Goal: Information Seeking & Learning: Learn about a topic

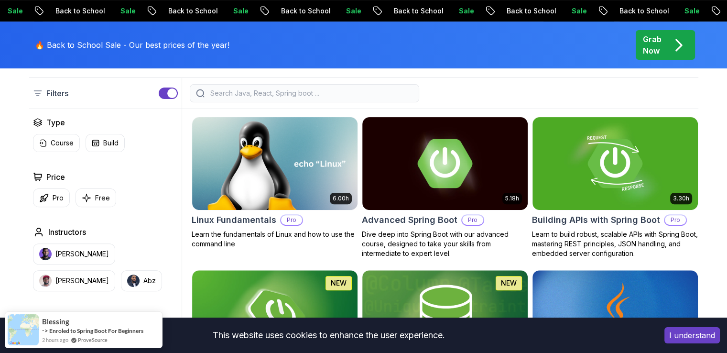
scroll to position [261, 0]
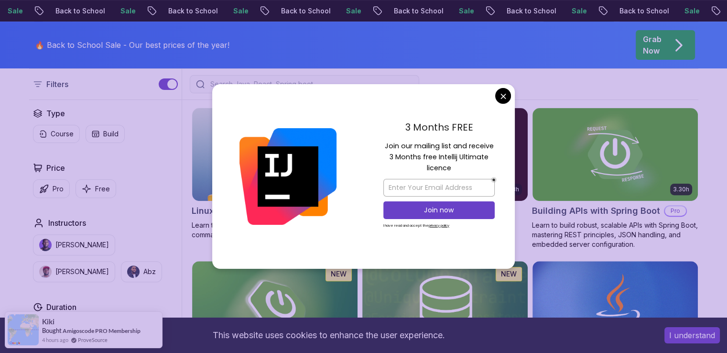
click at [270, 161] on img at bounding box center [287, 176] width 97 height 97
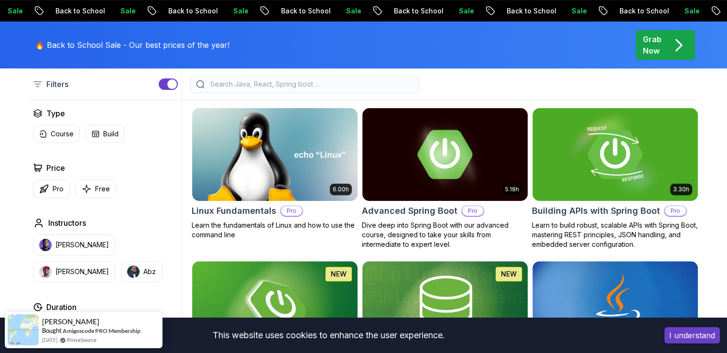
click at [285, 157] on img at bounding box center [274, 154] width 173 height 97
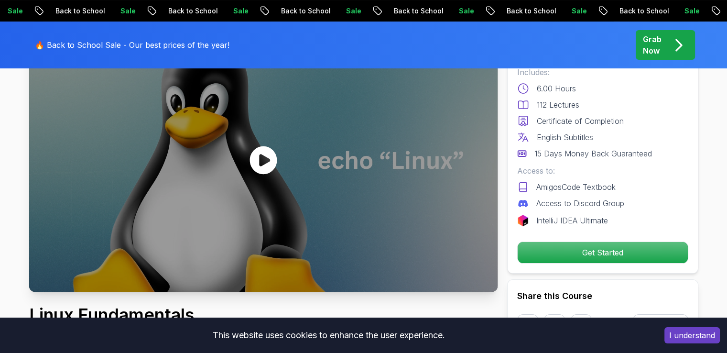
scroll to position [97, 0]
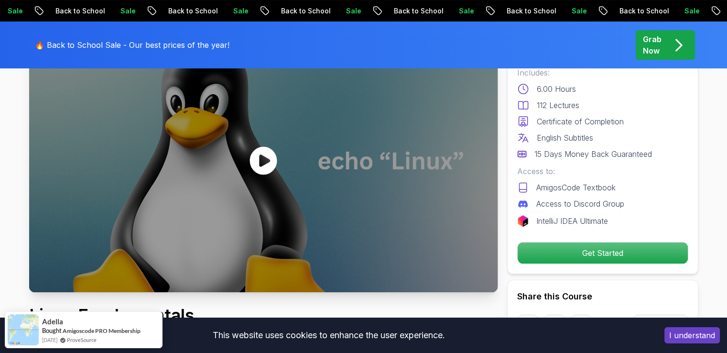
click at [268, 161] on icon at bounding box center [263, 160] width 29 height 29
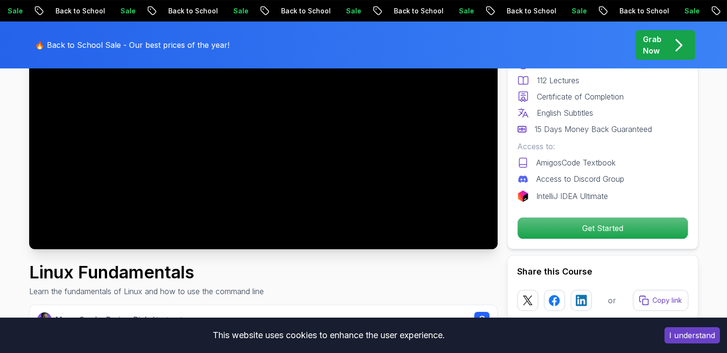
scroll to position [162, 0]
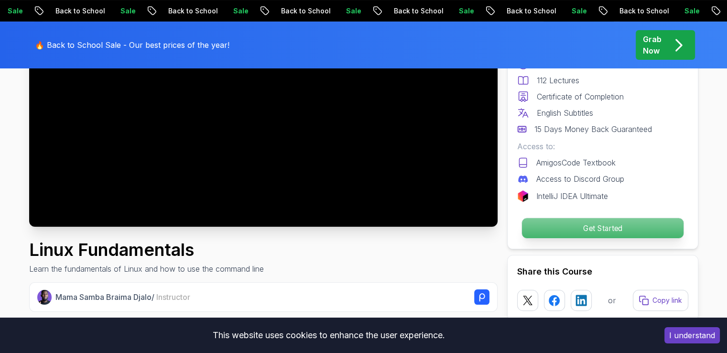
click at [558, 225] on p "Get Started" at bounding box center [601, 228] width 161 height 20
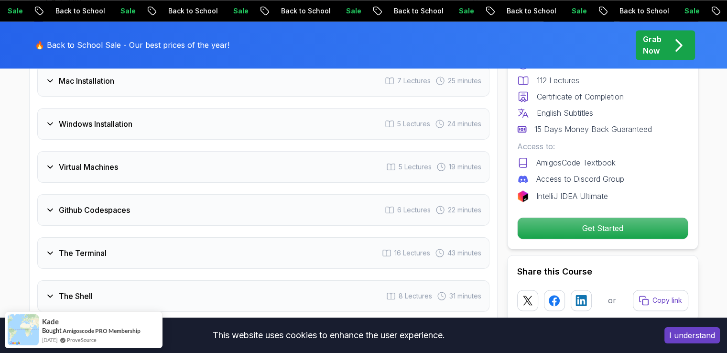
scroll to position [1421, 0]
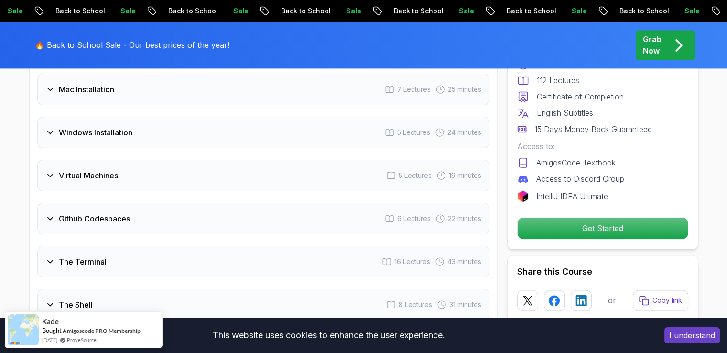
click at [58, 180] on div "Virtual Machines 5 Lectures 19 minutes" at bounding box center [263, 176] width 452 height 32
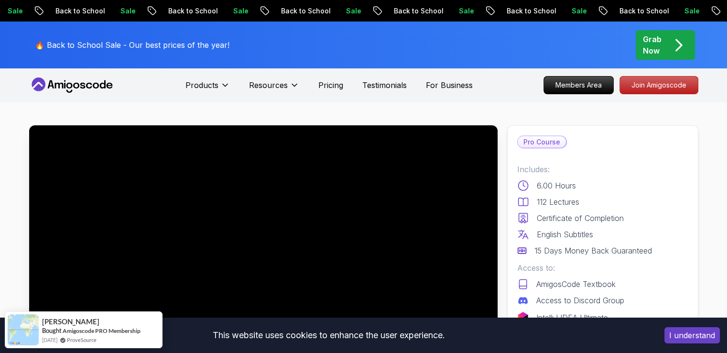
scroll to position [0, 0]
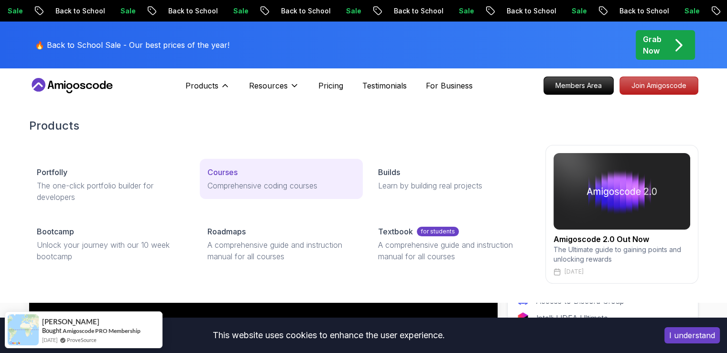
click at [229, 180] on p "Comprehensive coding courses" at bounding box center [281, 185] width 148 height 11
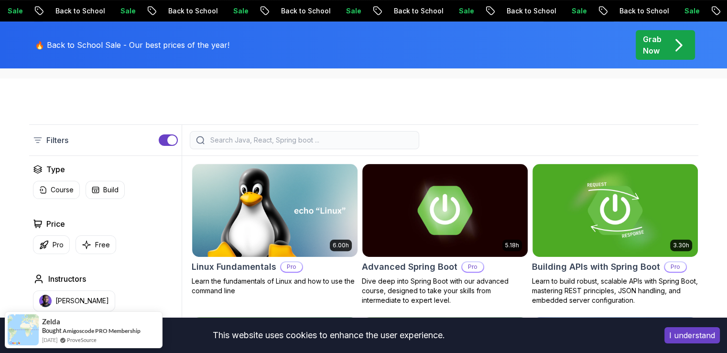
scroll to position [215, 0]
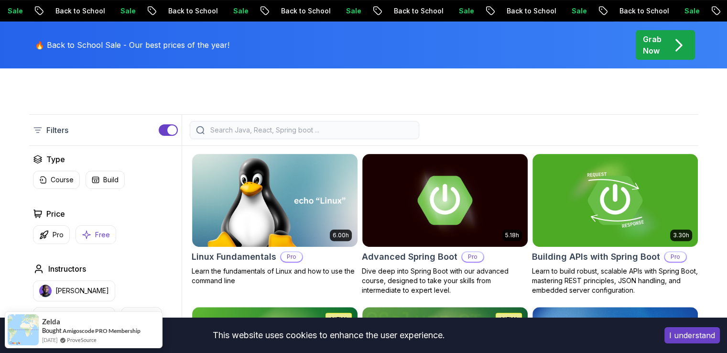
click at [95, 230] on p "Free" at bounding box center [102, 235] width 15 height 10
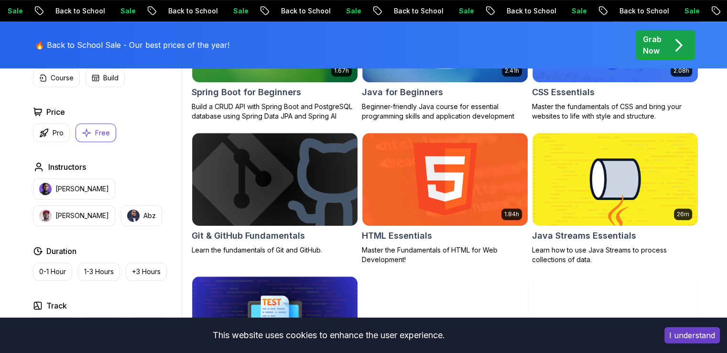
scroll to position [373, 0]
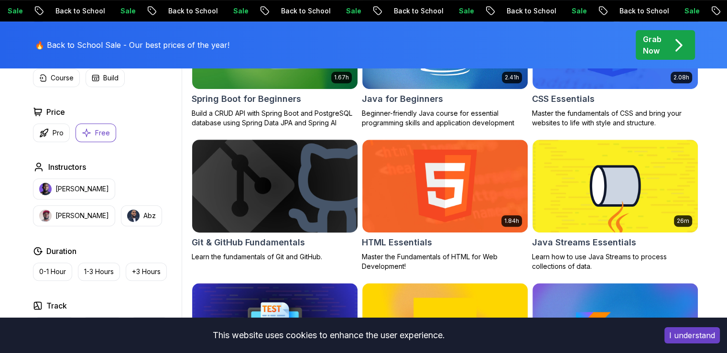
click at [268, 176] on img at bounding box center [274, 185] width 173 height 97
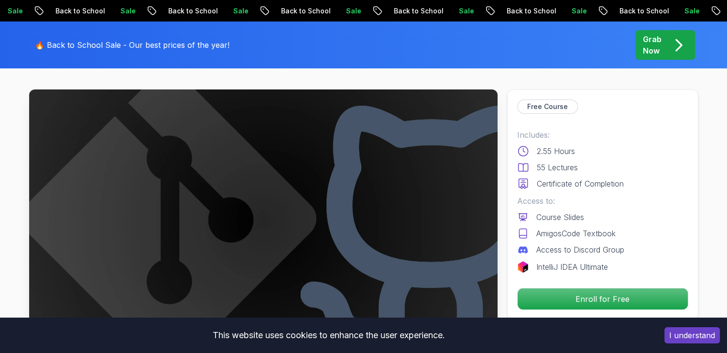
scroll to position [134, 0]
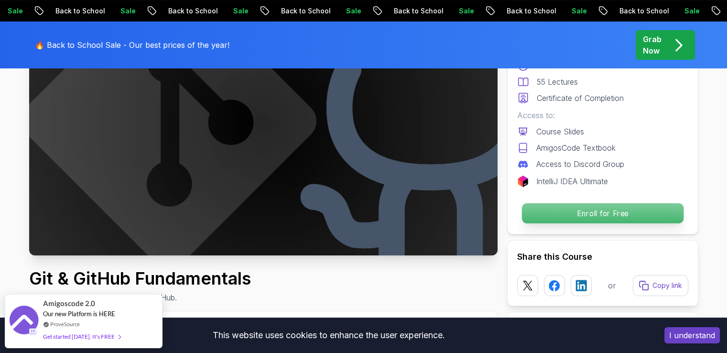
click at [576, 211] on p "Enroll for Free" at bounding box center [601, 213] width 161 height 20
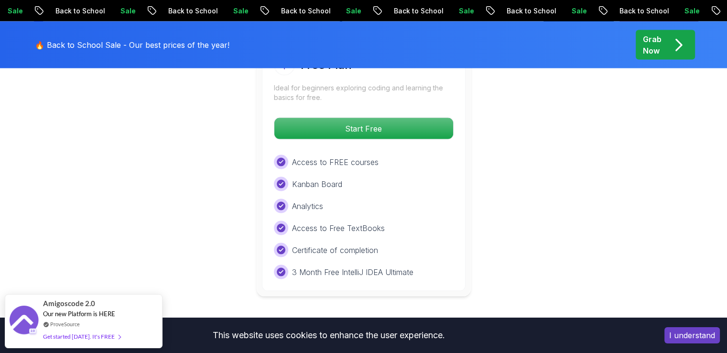
scroll to position [1937, 0]
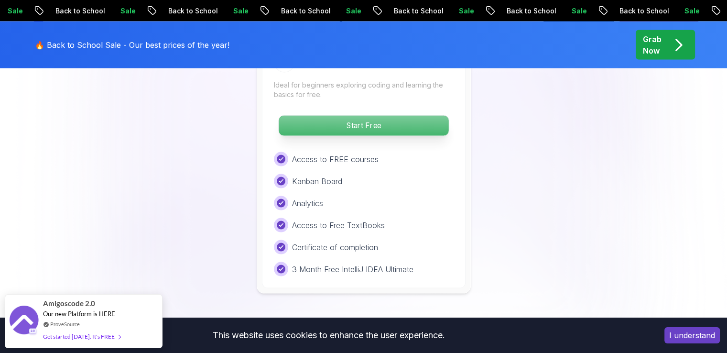
click at [356, 122] on p "Start Free" at bounding box center [364, 126] width 170 height 20
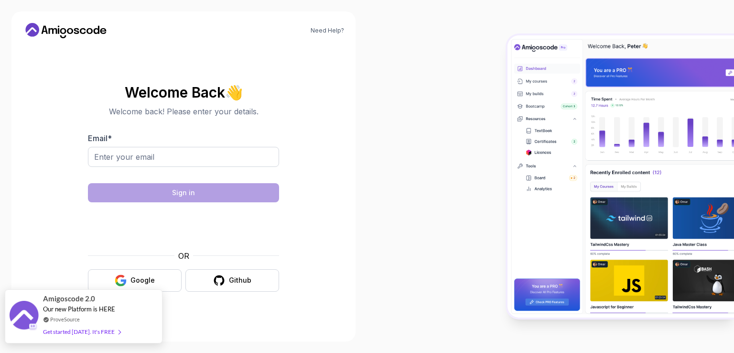
click at [93, 333] on div "Get started [DATE]. It's FREE" at bounding box center [81, 331] width 77 height 11
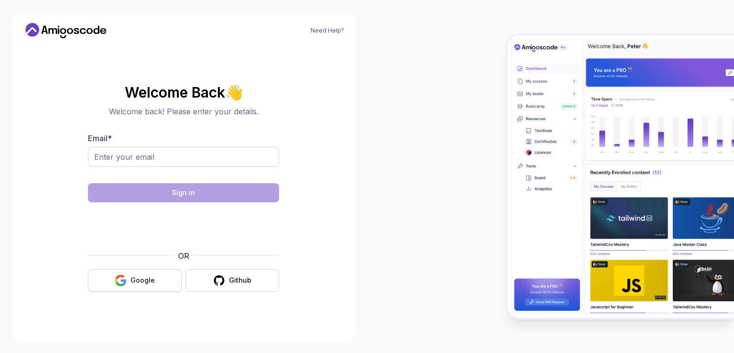
click at [125, 283] on icon "button" at bounding box center [124, 281] width 6 height 5
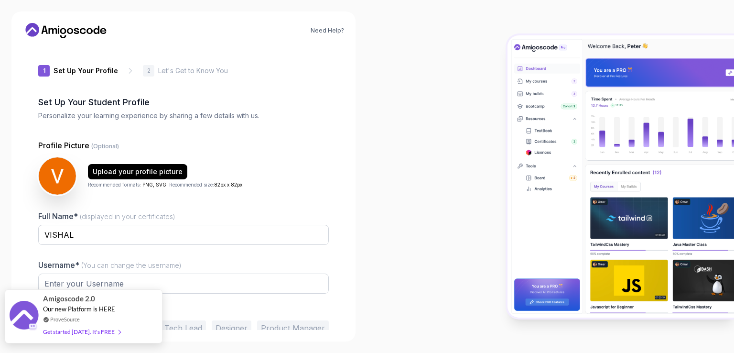
type input "charmingrabbit841be"
click at [71, 320] on link "ProveSource" at bounding box center [65, 319] width 30 height 8
click at [390, 274] on div at bounding box center [550, 176] width 367 height 353
click at [84, 331] on div "Get started [DATE]. It's FREE" at bounding box center [81, 331] width 77 height 11
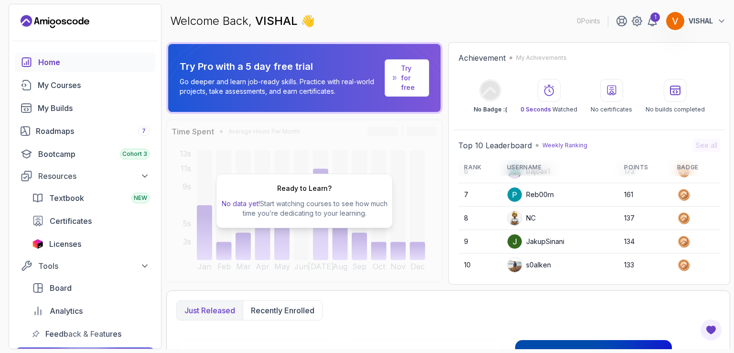
scroll to position [134, 0]
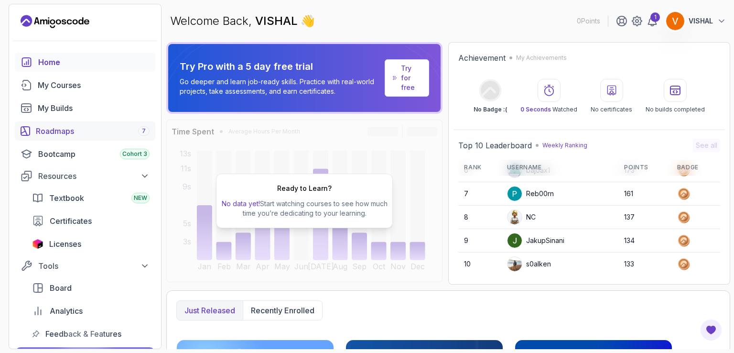
click at [63, 132] on div "Roadmaps 7" at bounding box center [93, 130] width 114 height 11
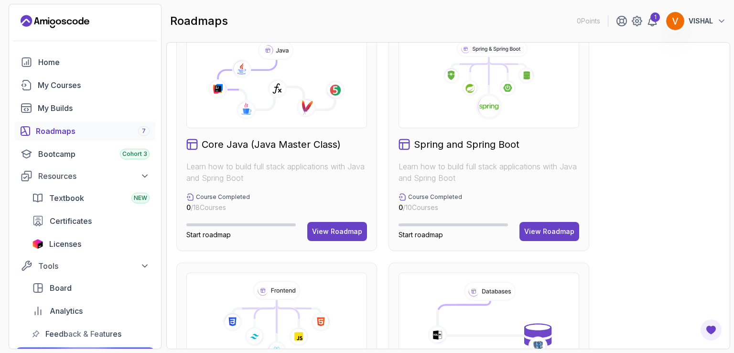
scroll to position [273, 0]
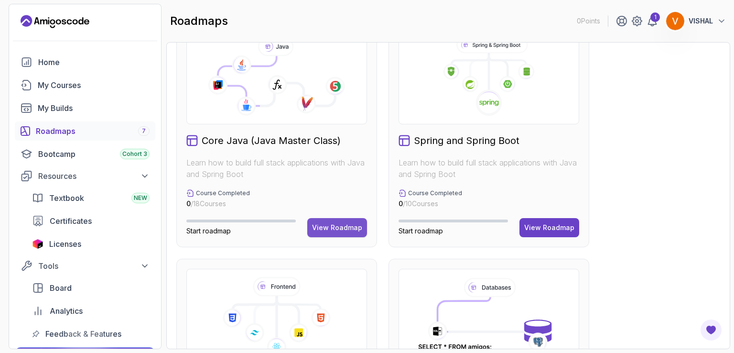
click at [340, 233] on button "View Roadmap" at bounding box center [337, 227] width 60 height 19
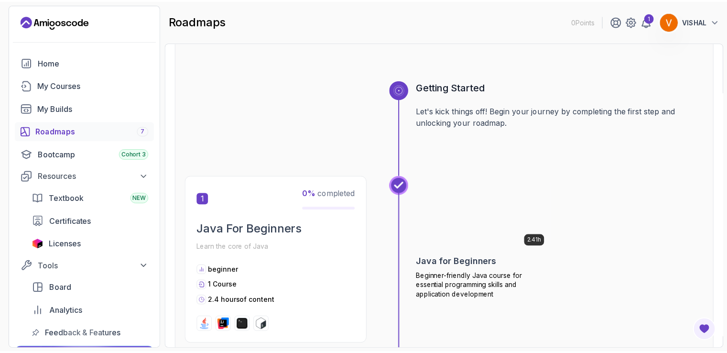
scroll to position [57, 0]
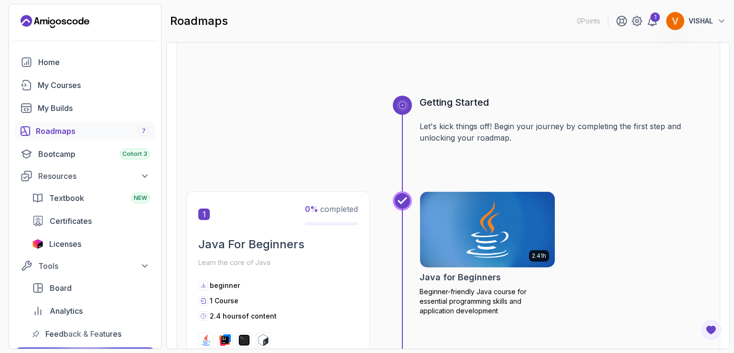
click at [491, 221] on img at bounding box center [487, 229] width 141 height 79
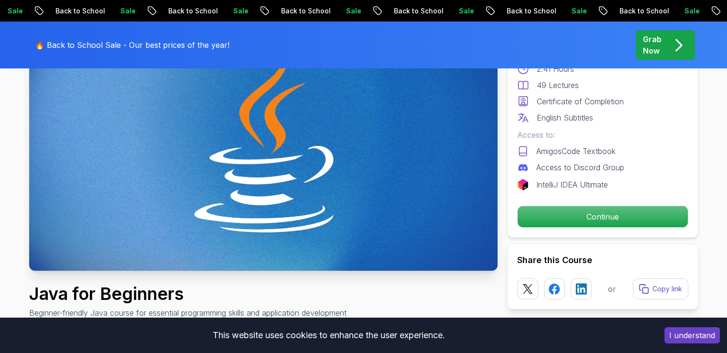
scroll to position [40, 0]
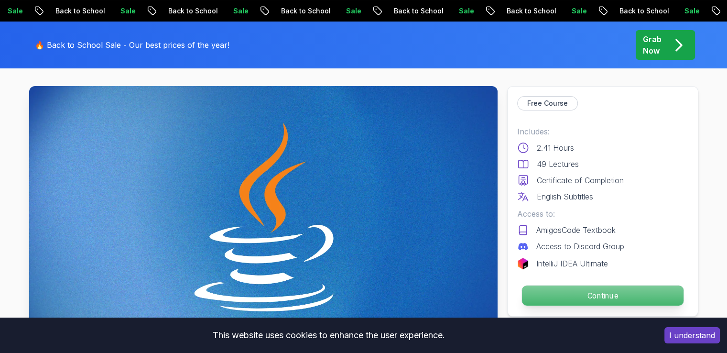
click at [554, 293] on p "Continue" at bounding box center [601, 295] width 161 height 20
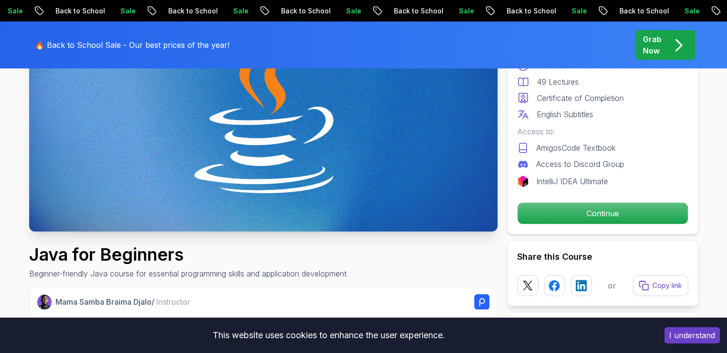
scroll to position [176, 0]
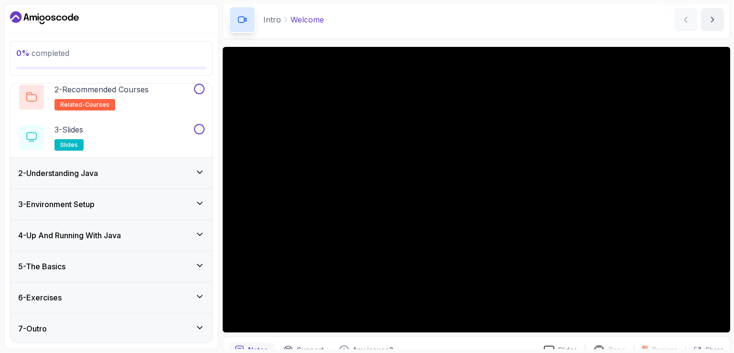
scroll to position [41, 0]
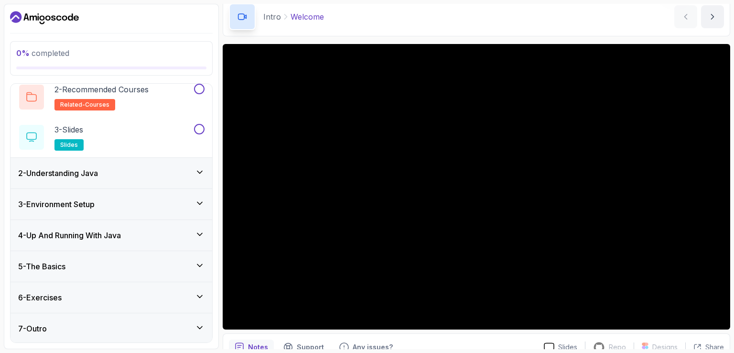
click at [198, 229] on icon at bounding box center [200, 234] width 10 height 10
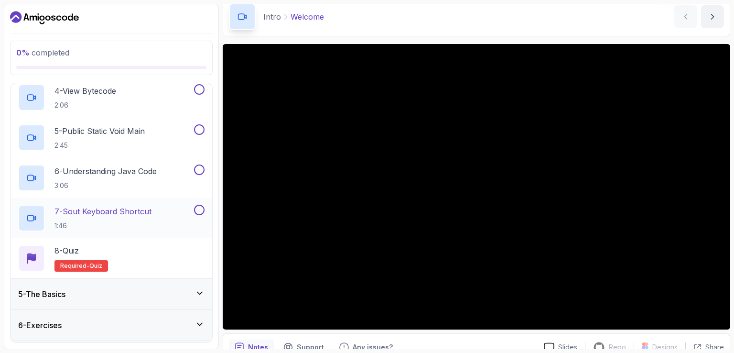
scroll to position [278, 0]
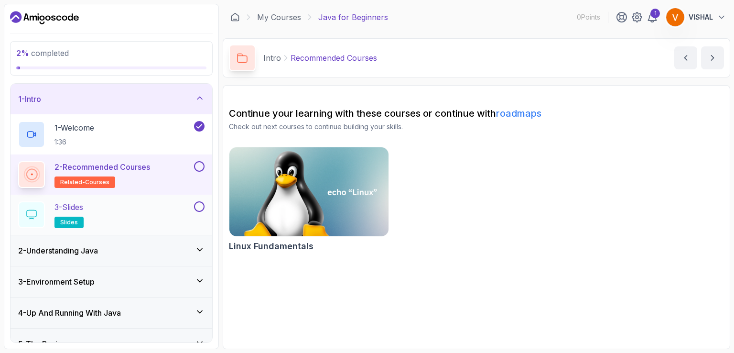
click at [161, 210] on div "3 - Slides slides" at bounding box center [105, 214] width 174 height 27
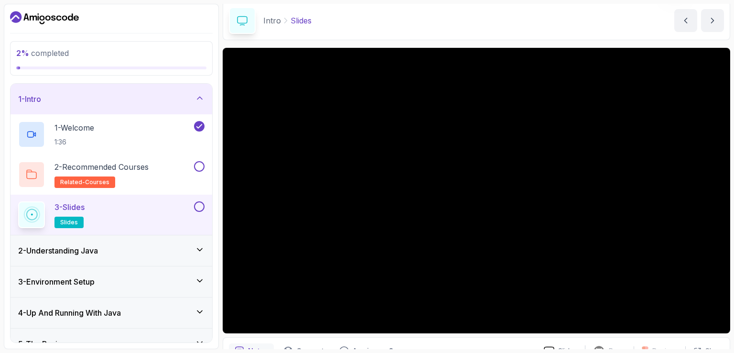
scroll to position [13, 0]
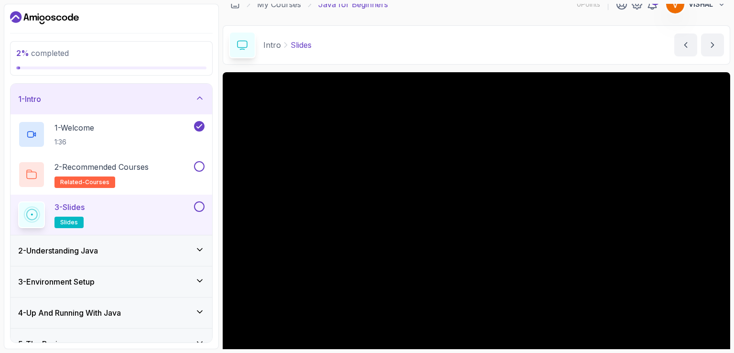
click at [120, 249] on div "2 - Understanding Java" at bounding box center [111, 250] width 186 height 11
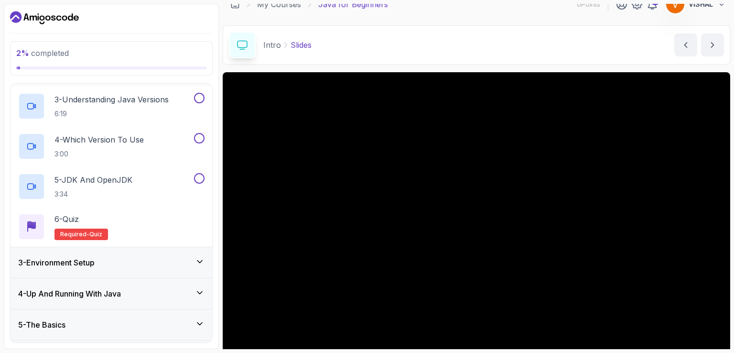
scroll to position [156, 0]
